Goal: Navigation & Orientation: Find specific page/section

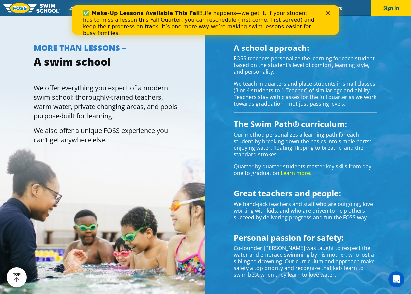
click at [330, 11] on icon "Close" at bounding box center [328, 13] width 4 height 4
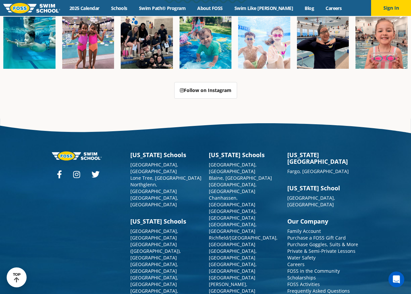
scroll to position [1674, 0]
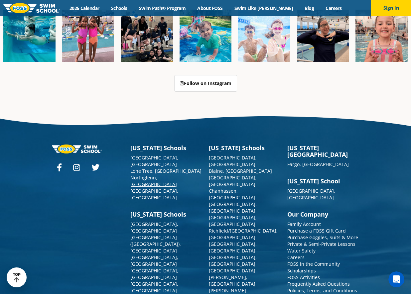
click at [150, 175] on link "Northglenn, [GEOGRAPHIC_DATA]" at bounding box center [153, 181] width 47 height 13
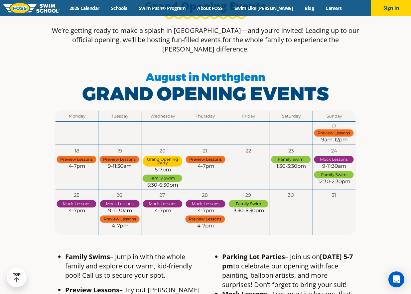
scroll to position [379, 0]
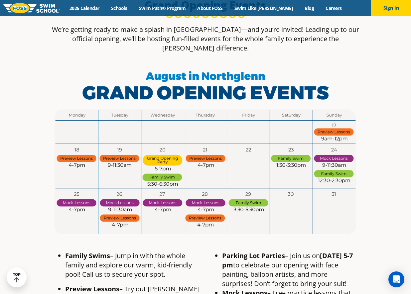
click at [285, 102] on img at bounding box center [206, 153] width 314 height 177
click at [82, 131] on img at bounding box center [206, 153] width 314 height 177
click at [117, 134] on img at bounding box center [206, 153] width 314 height 177
click at [162, 131] on img at bounding box center [206, 153] width 314 height 177
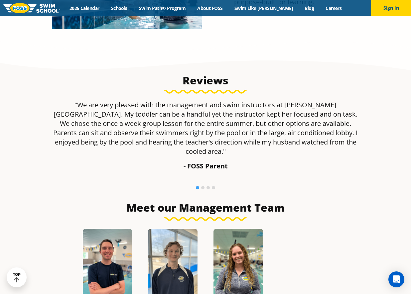
scroll to position [854, 0]
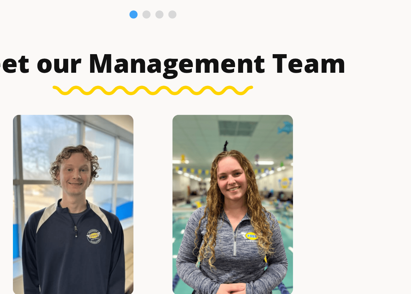
click at [242, 231] on img at bounding box center [239, 240] width 50 height 74
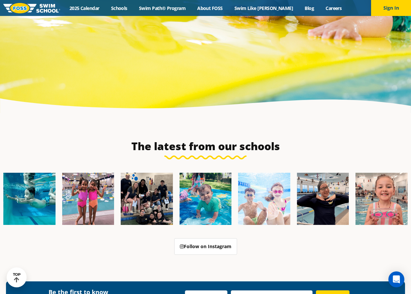
scroll to position [2575, 0]
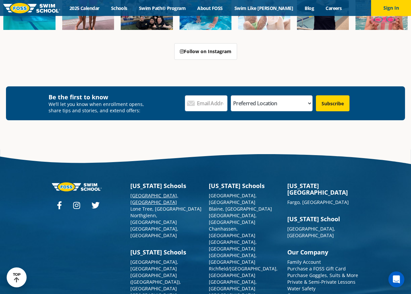
click at [148, 193] on link "[GEOGRAPHIC_DATA], [GEOGRAPHIC_DATA]" at bounding box center [154, 199] width 48 height 13
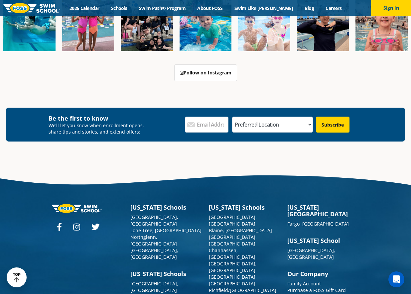
scroll to position [2363, 0]
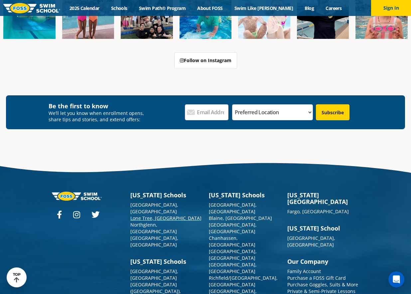
click at [148, 215] on link "Lone Tree, [GEOGRAPHIC_DATA]" at bounding box center [165, 218] width 71 height 6
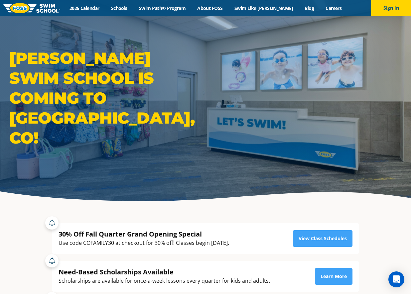
click at [40, 9] on img at bounding box center [31, 8] width 57 height 10
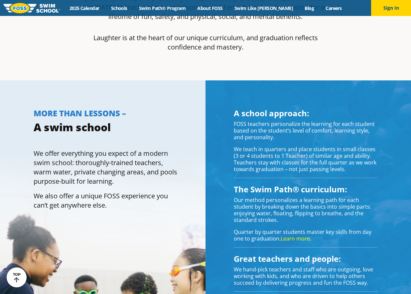
scroll to position [644, 0]
